Goal: Navigation & Orientation: Find specific page/section

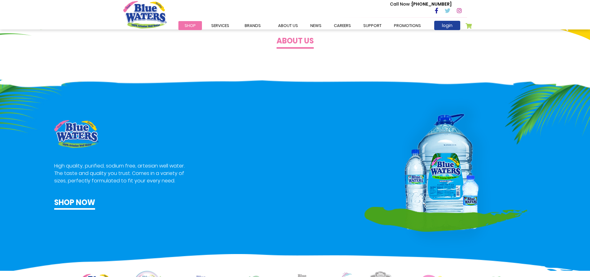
scroll to position [310, 0]
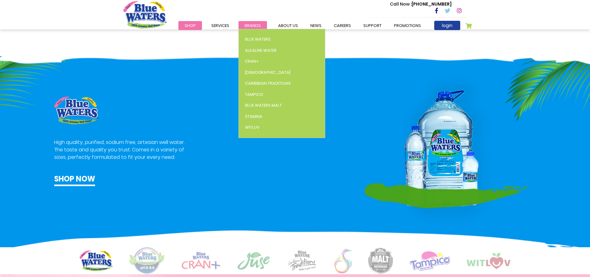
click at [250, 24] on span "Brands" at bounding box center [253, 26] width 16 height 6
